Goal: Navigation & Orientation: Find specific page/section

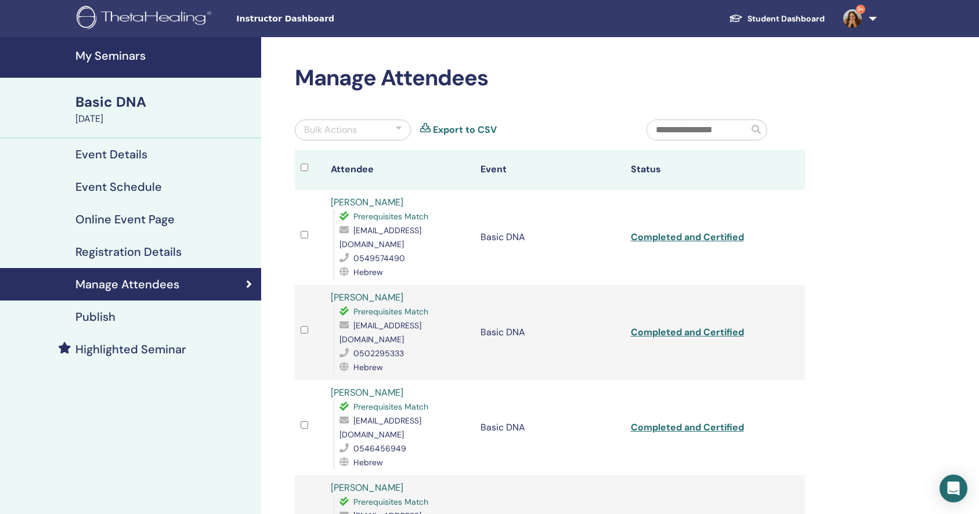
click at [114, 154] on h4 "Event Details" at bounding box center [111, 154] width 72 height 14
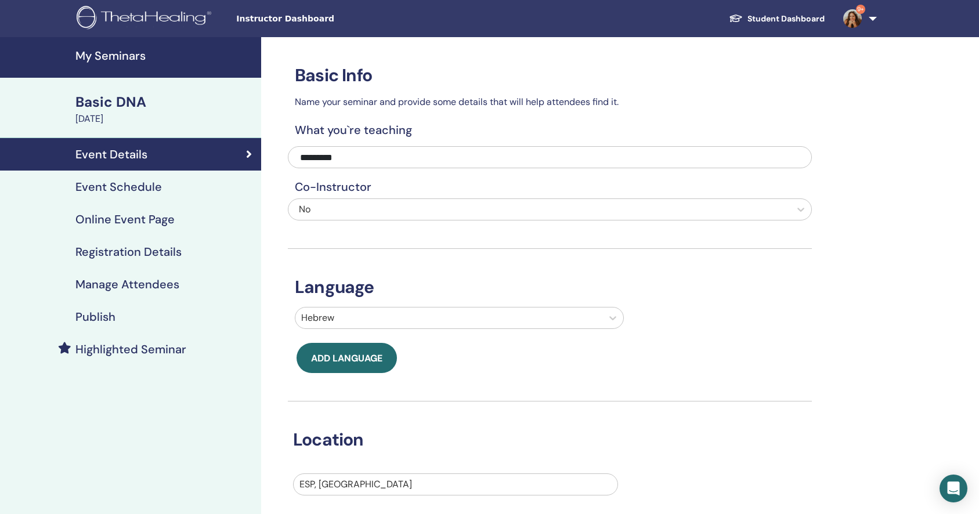
click at [117, 103] on div "Basic DNA" at bounding box center [164, 102] width 179 height 20
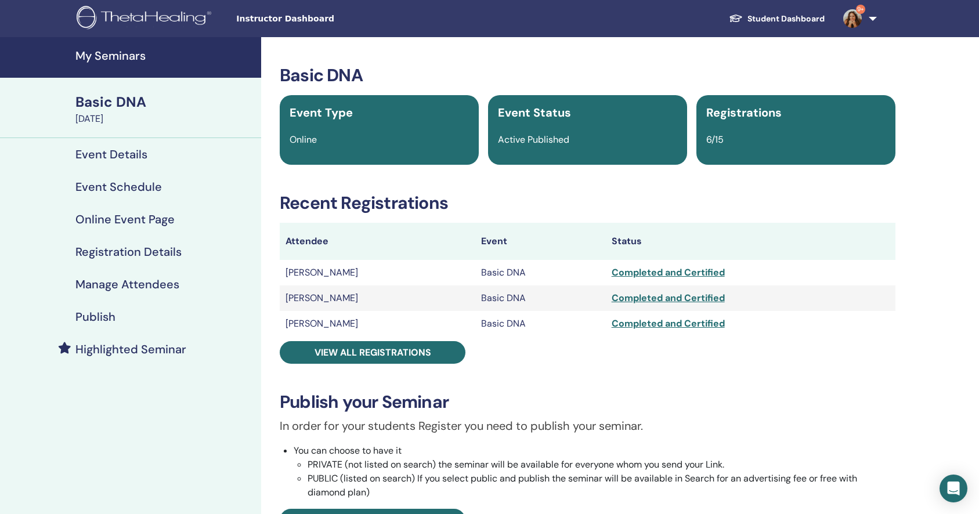
click at [843, 19] on span "9+" at bounding box center [853, 17] width 28 height 9
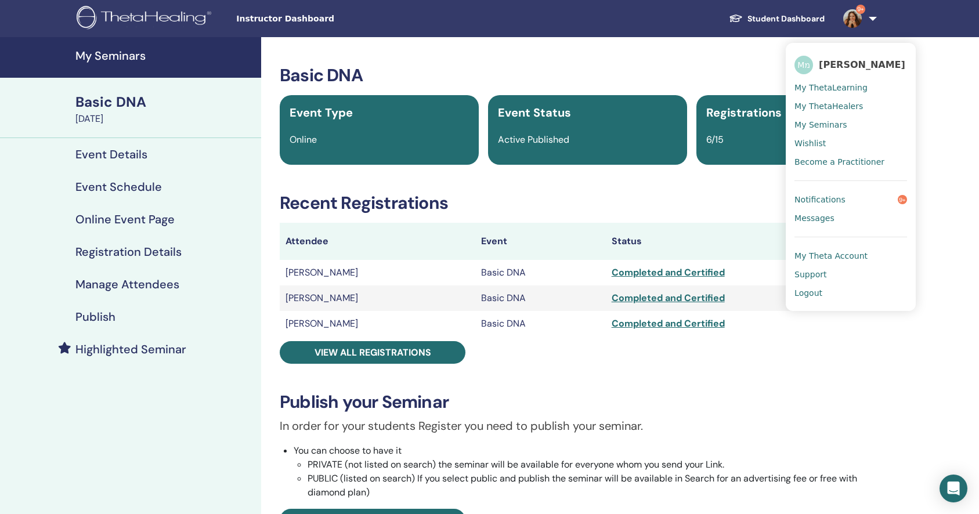
click at [841, 88] on span "My ThetaLearning" at bounding box center [830, 87] width 73 height 10
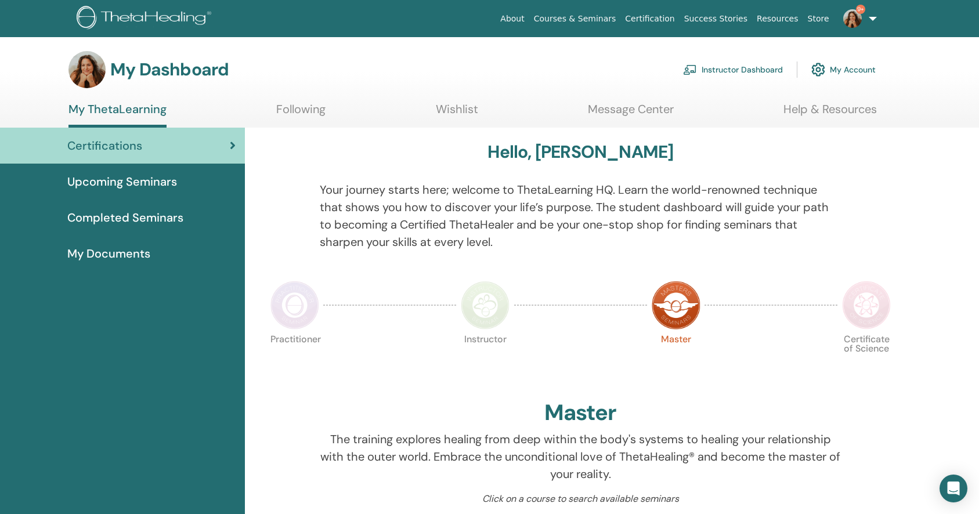
click at [137, 180] on span "Upcoming Seminars" at bounding box center [122, 181] width 110 height 17
